Goal: Transaction & Acquisition: Purchase product/service

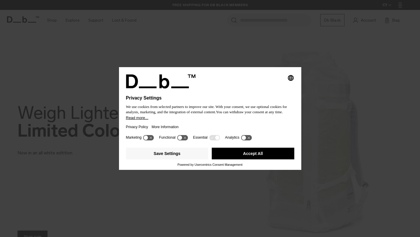
click at [260, 156] on button "Accept All" at bounding box center [253, 154] width 83 height 12
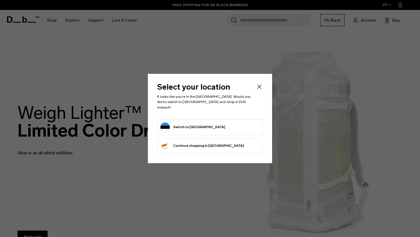
click at [231, 124] on form "Switch to Estonia" at bounding box center [210, 127] width 99 height 9
click at [162, 123] on button "Switch to Estonia" at bounding box center [193, 127] width 65 height 9
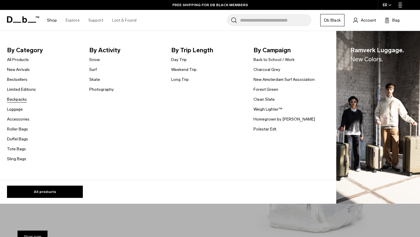
click at [26, 100] on link "Backpacks" at bounding box center [17, 99] width 20 height 6
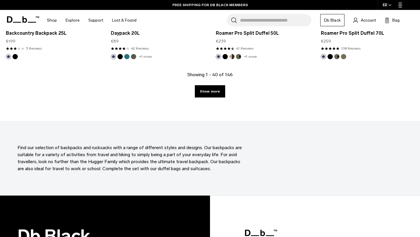
scroll to position [1676, 0]
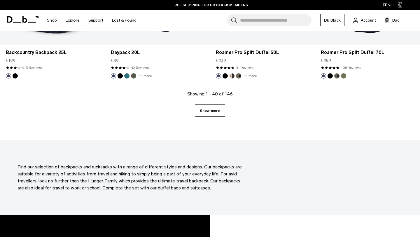
click at [214, 111] on link "Show more" at bounding box center [210, 111] width 30 height 12
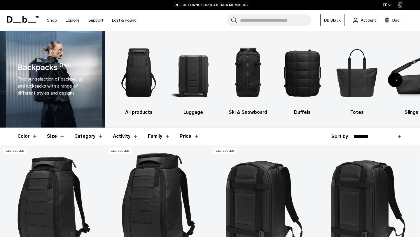
click at [32, 135] on button "Color" at bounding box center [28, 136] width 20 height 17
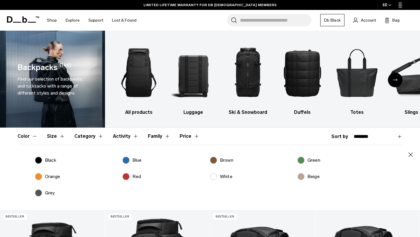
click at [127, 177] on label "Red" at bounding box center [132, 176] width 18 height 7
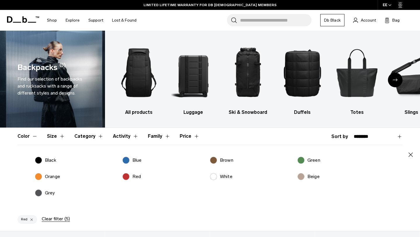
click at [215, 163] on label "Brown" at bounding box center [221, 160] width 23 height 7
click at [411, 154] on icon "button" at bounding box center [411, 154] width 7 height 7
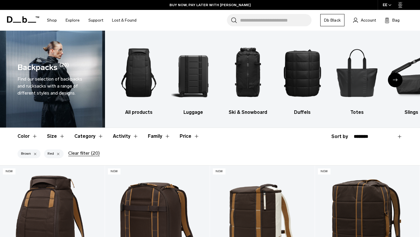
click at [36, 136] on button "Color" at bounding box center [28, 136] width 20 height 17
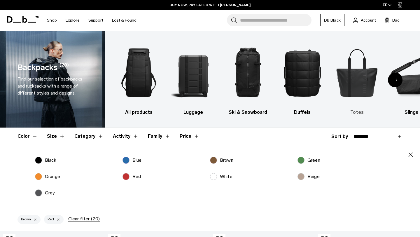
click at [370, 72] on img "5 / 10" at bounding box center [357, 72] width 44 height 67
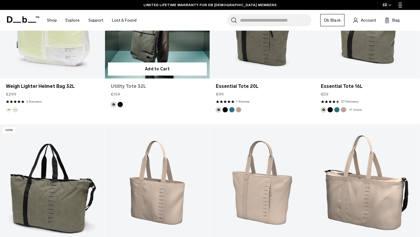
scroll to position [349, 0]
